Goal: Information Seeking & Learning: Learn about a topic

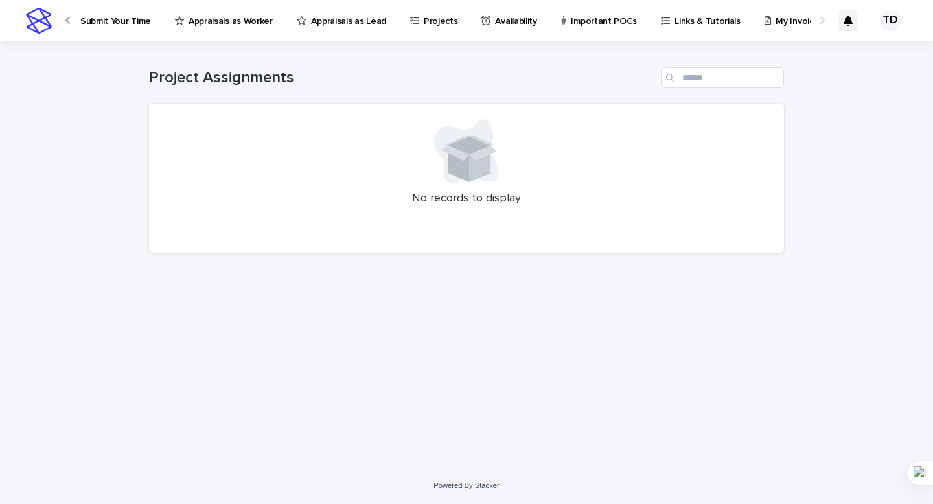
scroll to position [0, 38]
click at [489, 17] on p "Appraisals as Worker" at bounding box center [512, 13] width 84 height 27
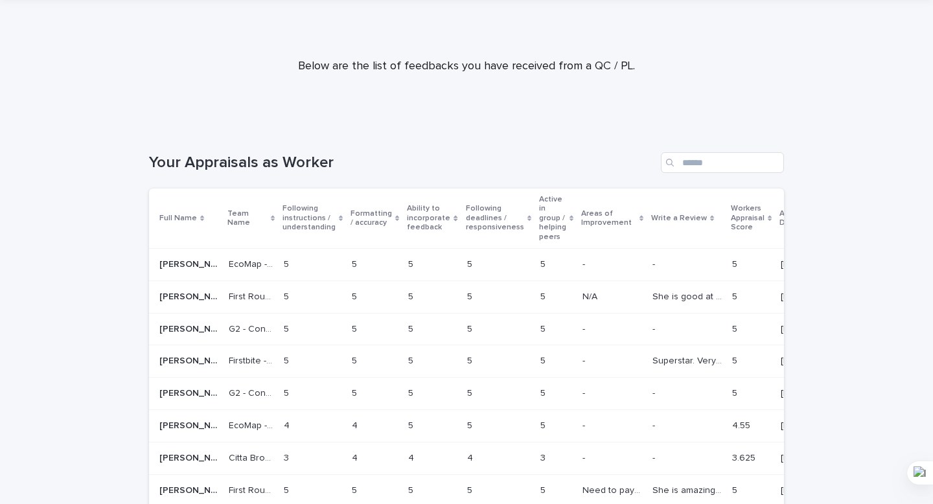
scroll to position [61, 0]
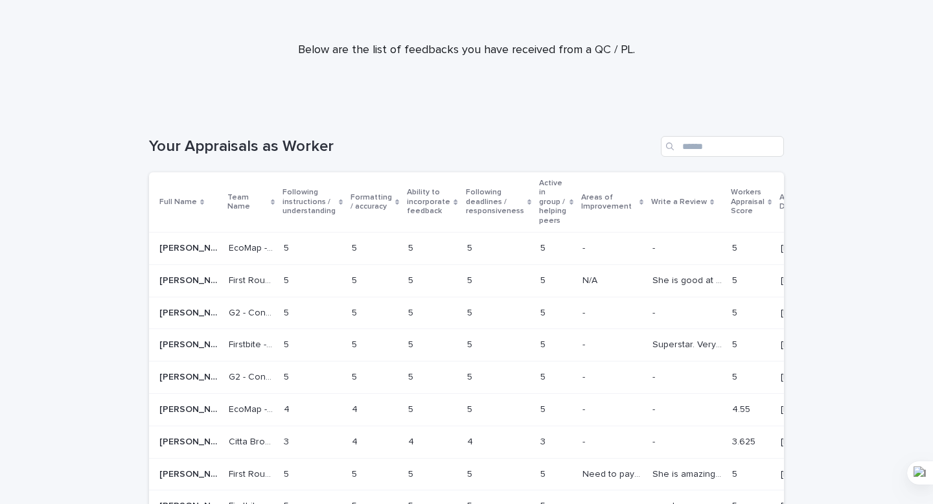
click at [652, 287] on div "She is good at work She is good at work" at bounding box center [686, 280] width 69 height 21
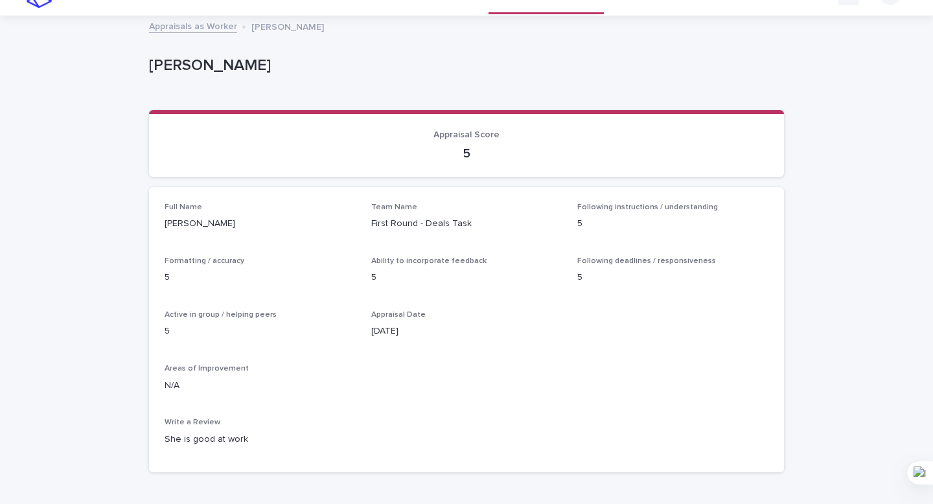
scroll to position [34, 0]
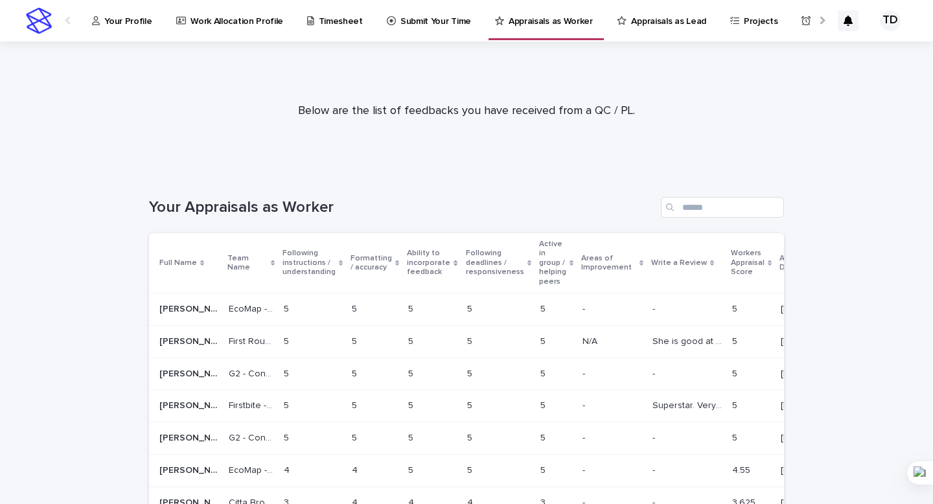
click at [118, 17] on p "Your Profile" at bounding box center [127, 13] width 47 height 27
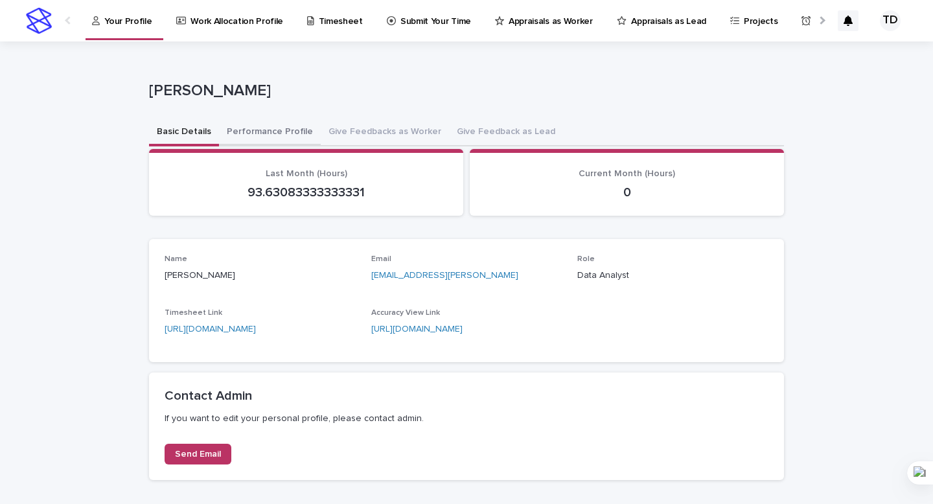
click at [253, 133] on button "Performance Profile" at bounding box center [270, 132] width 102 height 27
